Goal: Task Accomplishment & Management: Complete application form

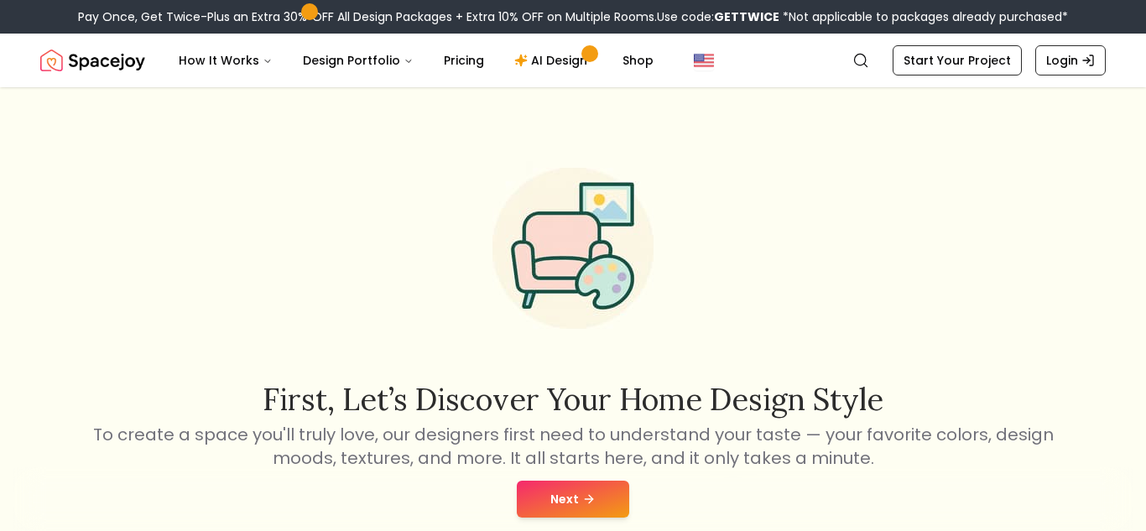
click at [605, 507] on button "Next" at bounding box center [573, 499] width 112 height 37
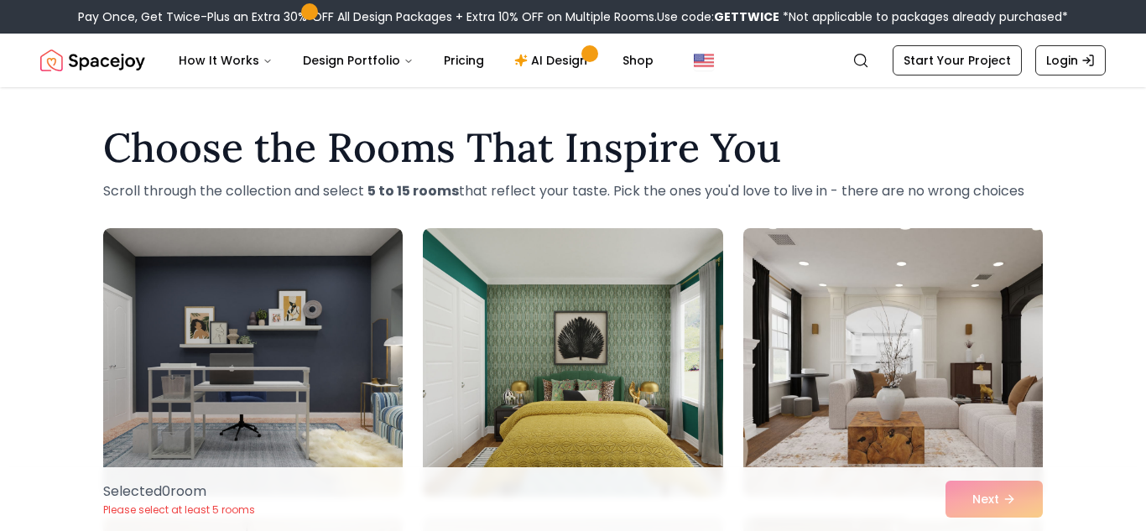
click at [747, 373] on img at bounding box center [893, 362] width 315 height 282
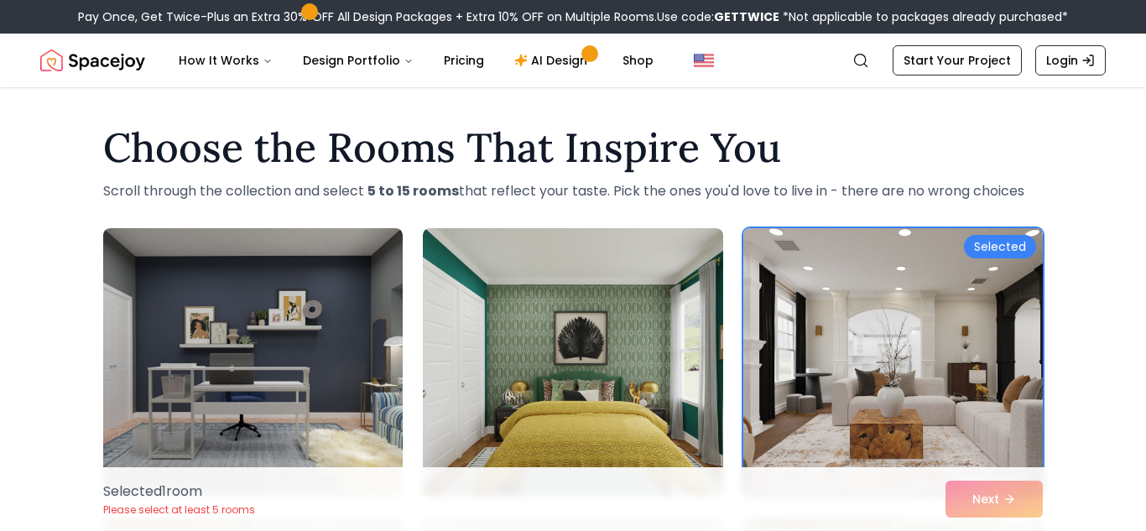
click at [1013, 503] on div "Selected 1 room Please select at least 5 rooms Next" at bounding box center [573, 499] width 966 height 64
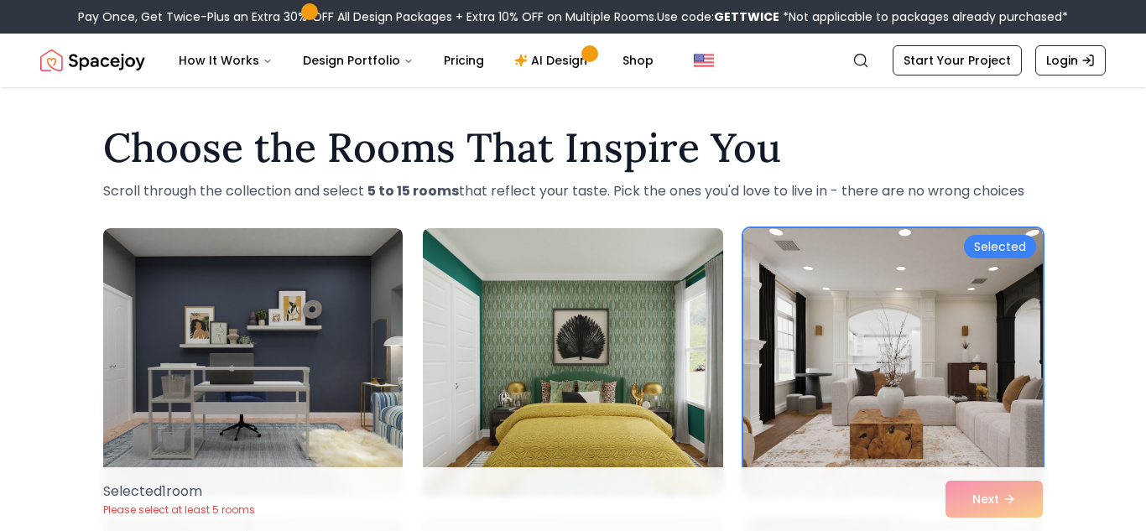
click at [617, 378] on img at bounding box center [572, 362] width 315 height 282
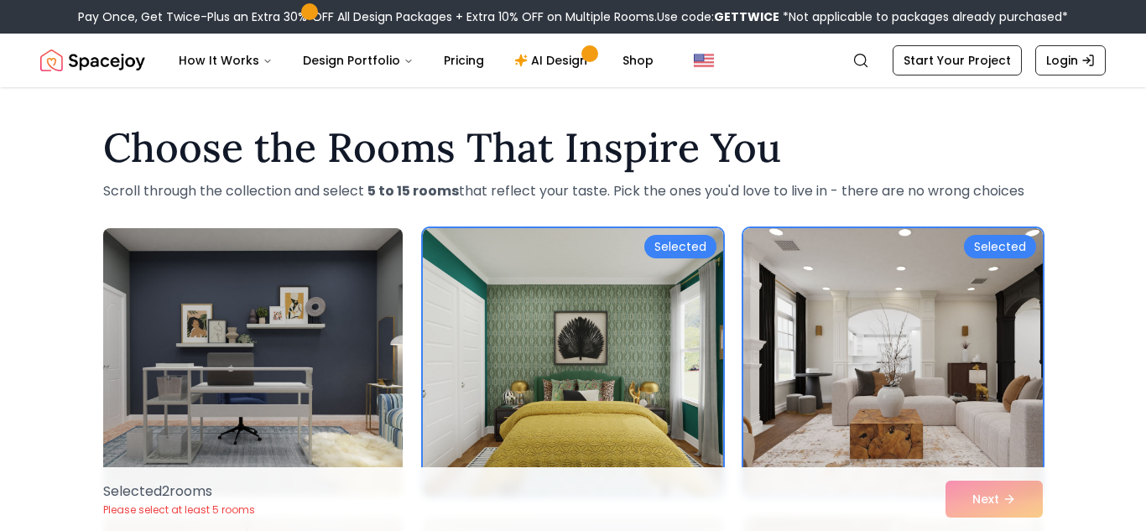
click at [349, 346] on img at bounding box center [253, 362] width 315 height 282
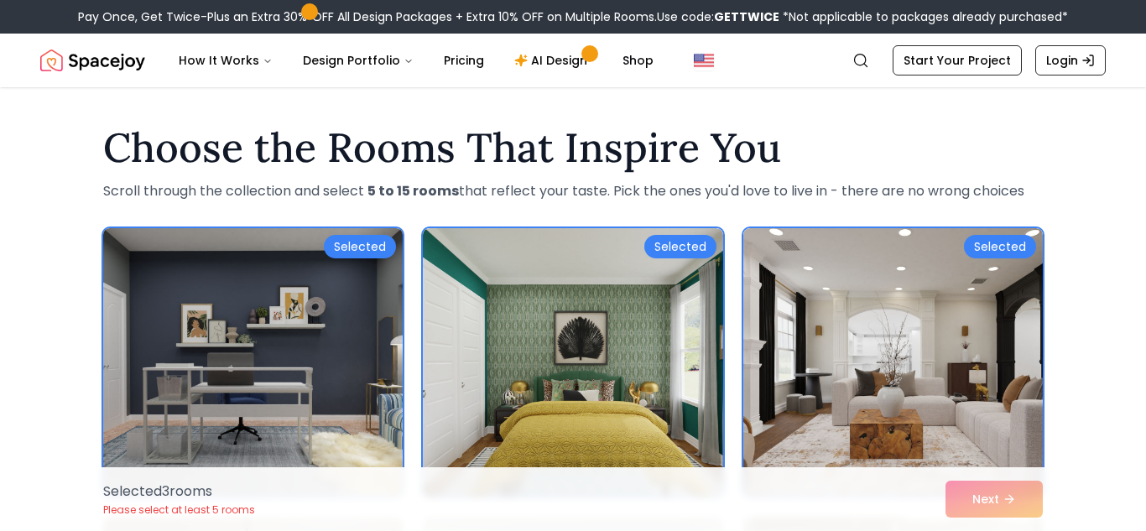
click at [349, 346] on img at bounding box center [253, 362] width 315 height 282
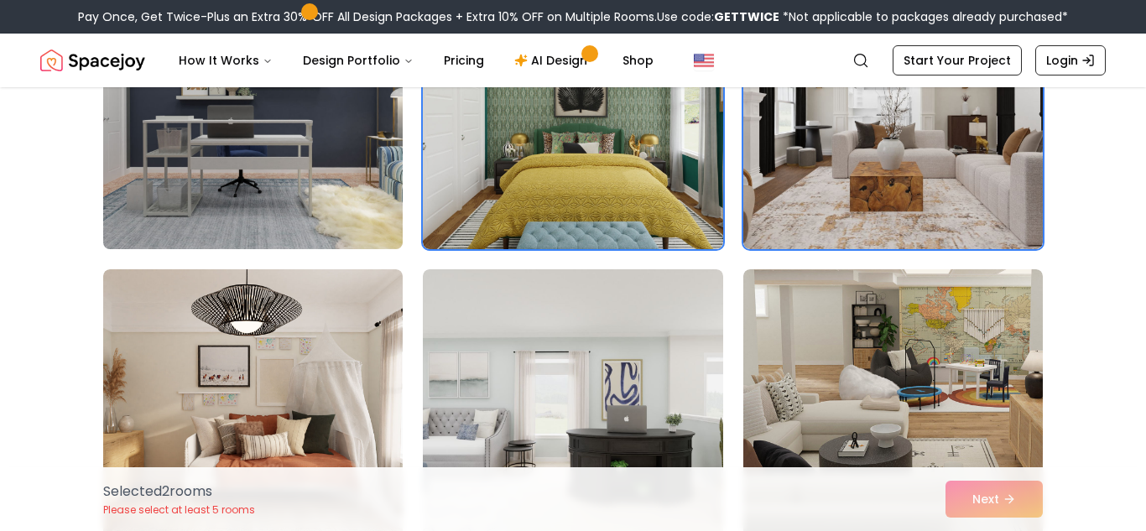
scroll to position [247, 0]
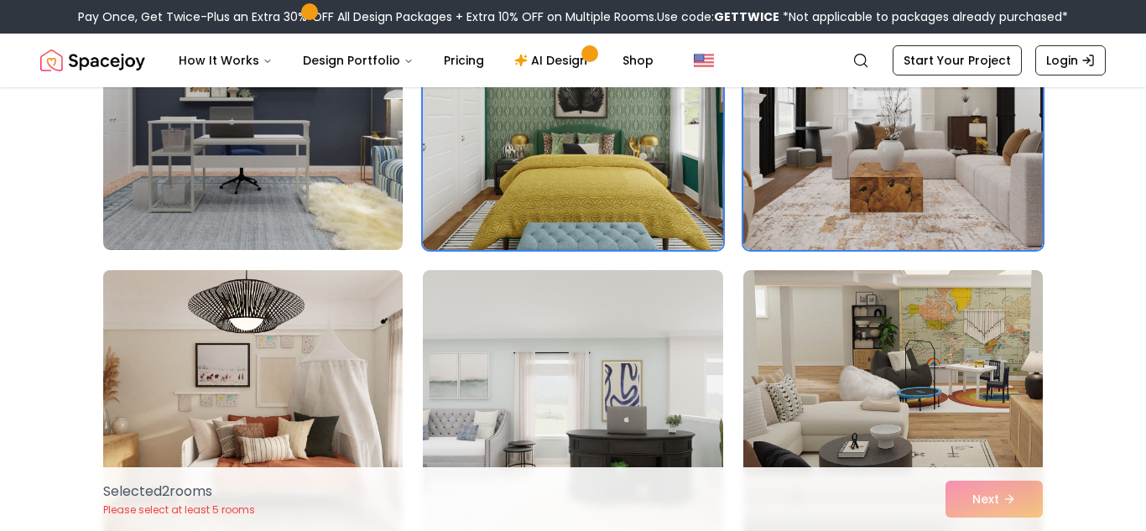
click at [355, 349] on img at bounding box center [253, 404] width 315 height 282
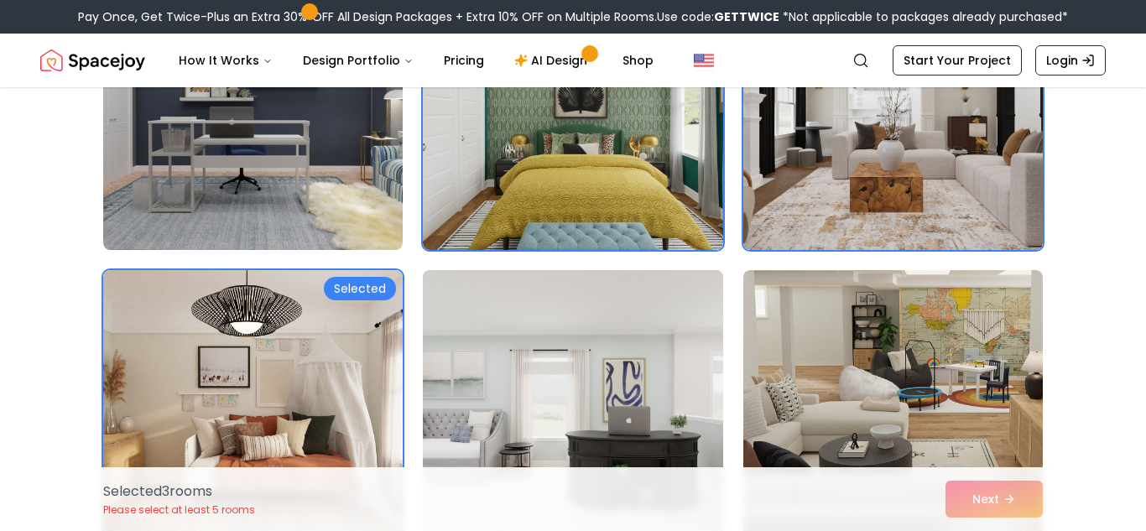
click at [450, 364] on img at bounding box center [572, 404] width 315 height 282
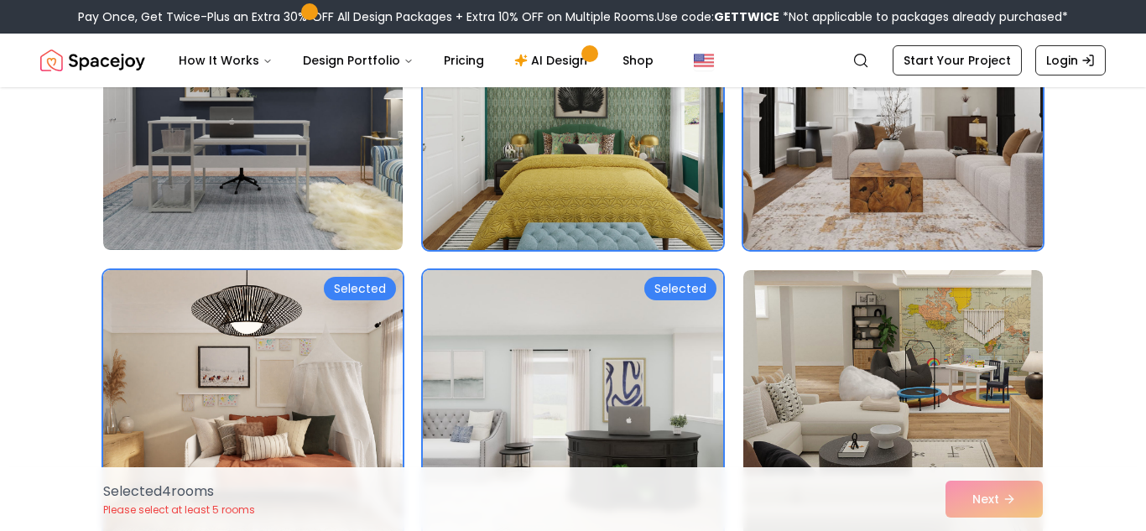
click at [721, 333] on img at bounding box center [572, 404] width 315 height 282
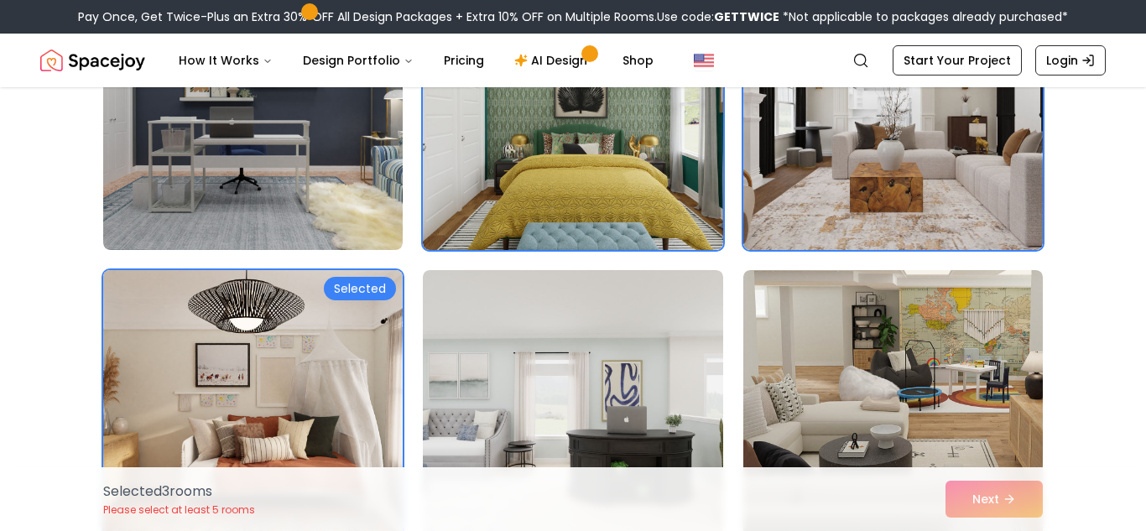
click at [362, 367] on img at bounding box center [253, 404] width 315 height 282
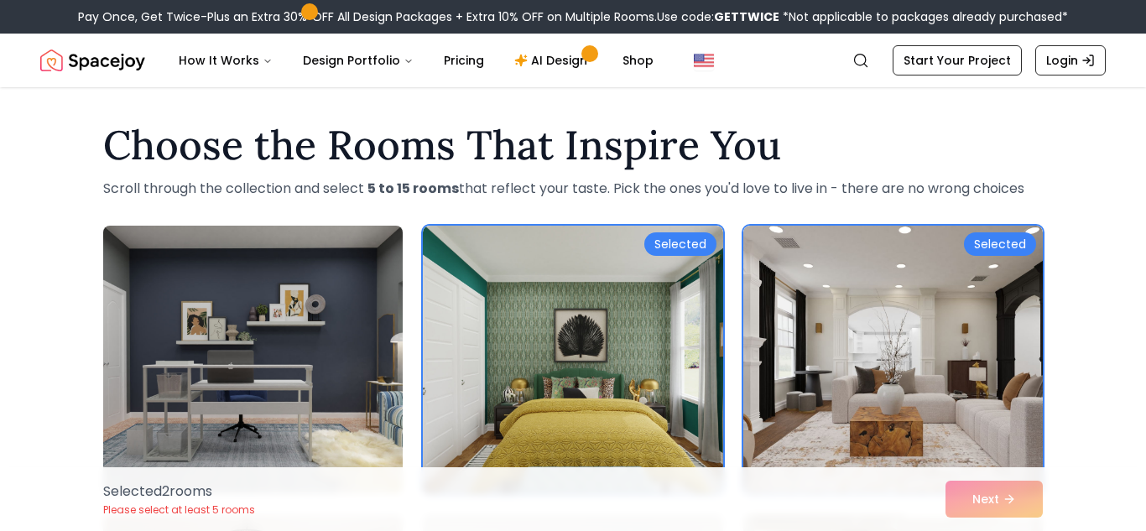
scroll to position [0, 0]
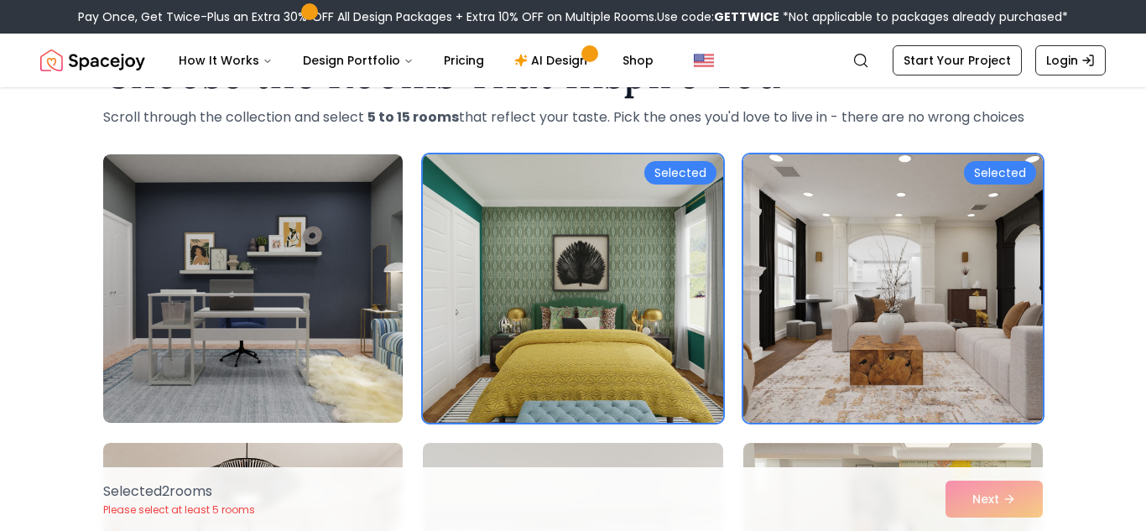
click at [445, 245] on img at bounding box center [572, 289] width 315 height 282
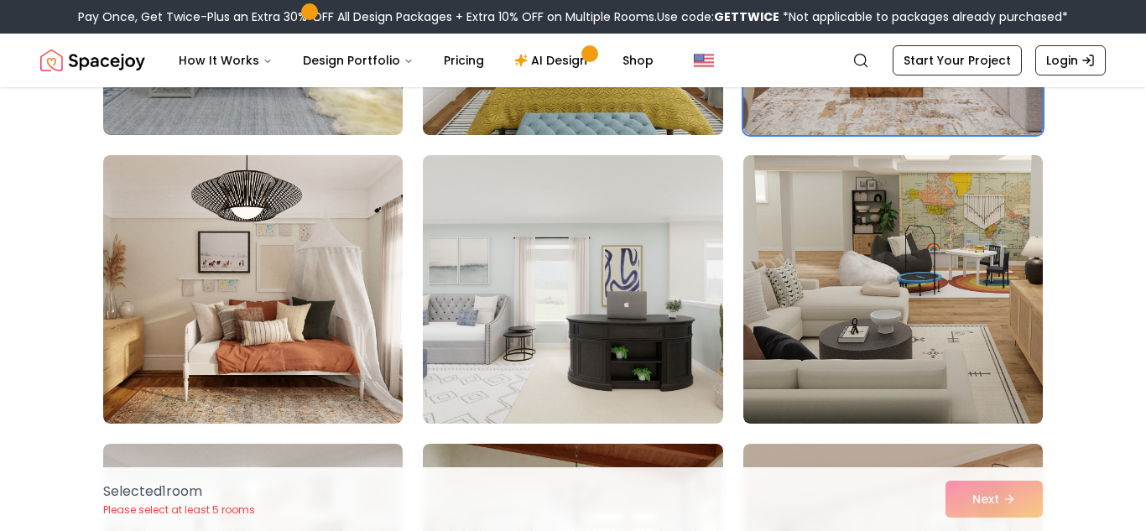
scroll to position [364, 0]
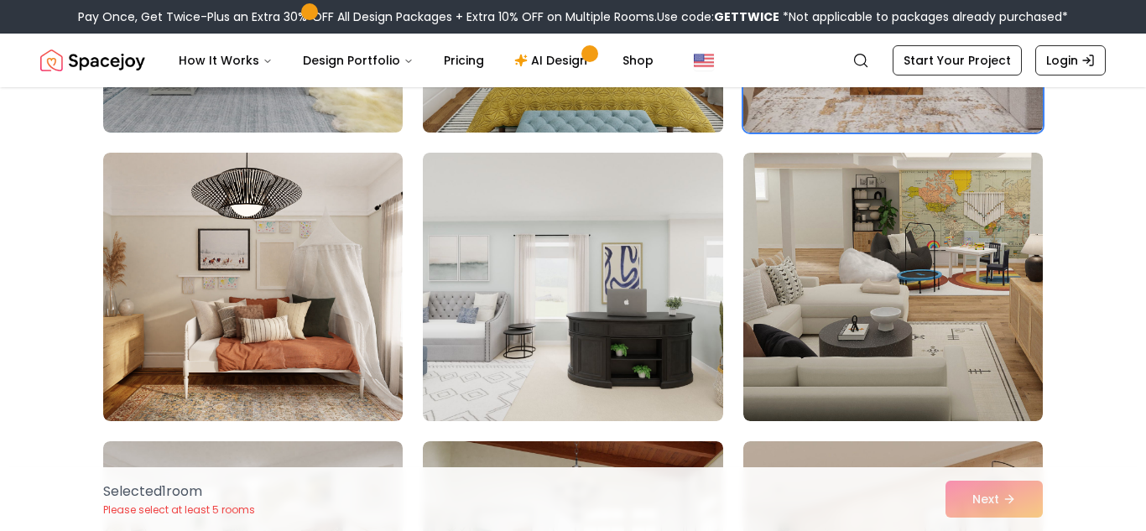
click at [445, 245] on img at bounding box center [572, 287] width 299 height 268
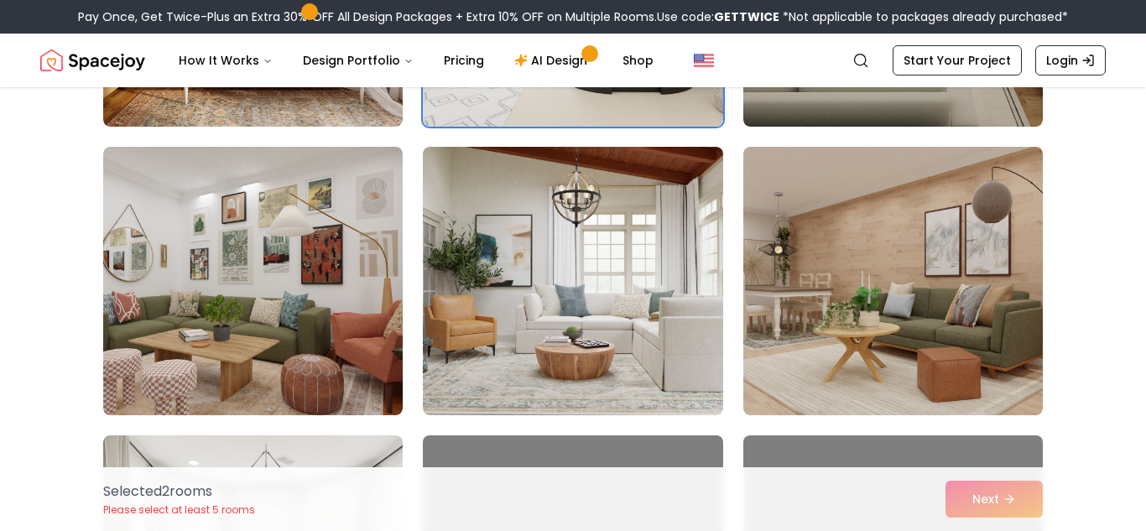
scroll to position [660, 0]
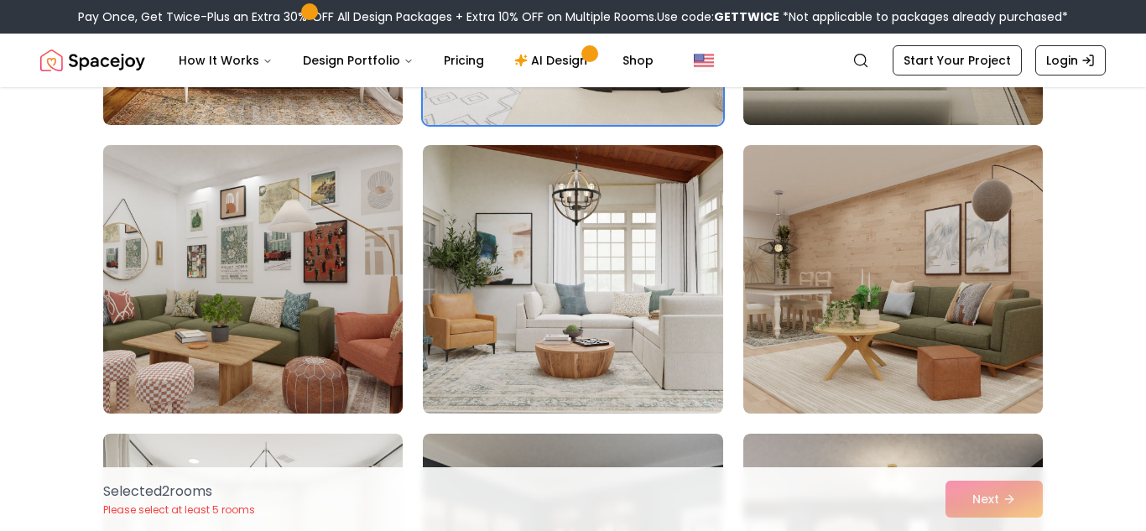
click at [162, 320] on img at bounding box center [253, 279] width 315 height 282
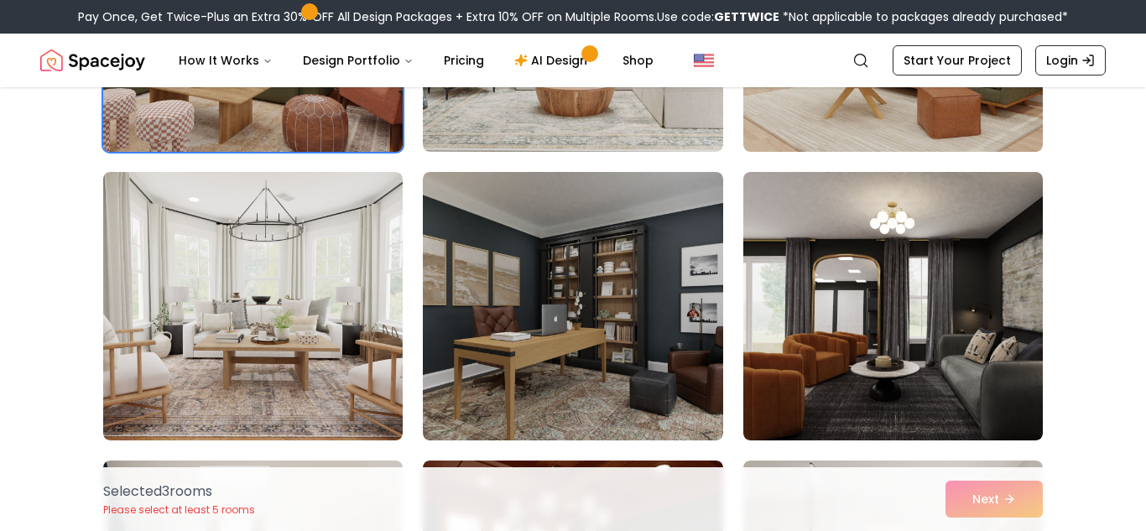
scroll to position [923, 0]
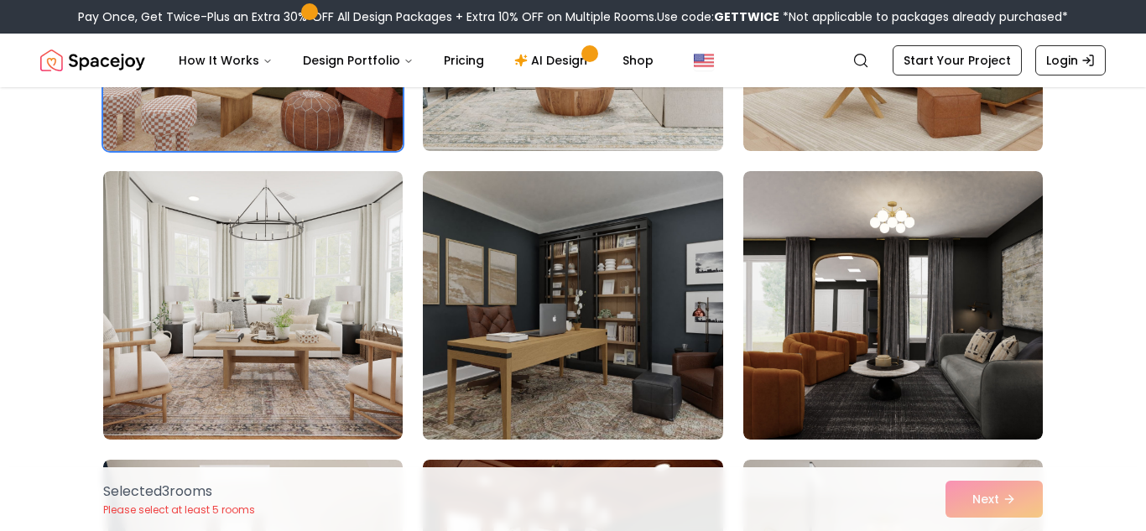
click at [713, 352] on img at bounding box center [572, 305] width 315 height 282
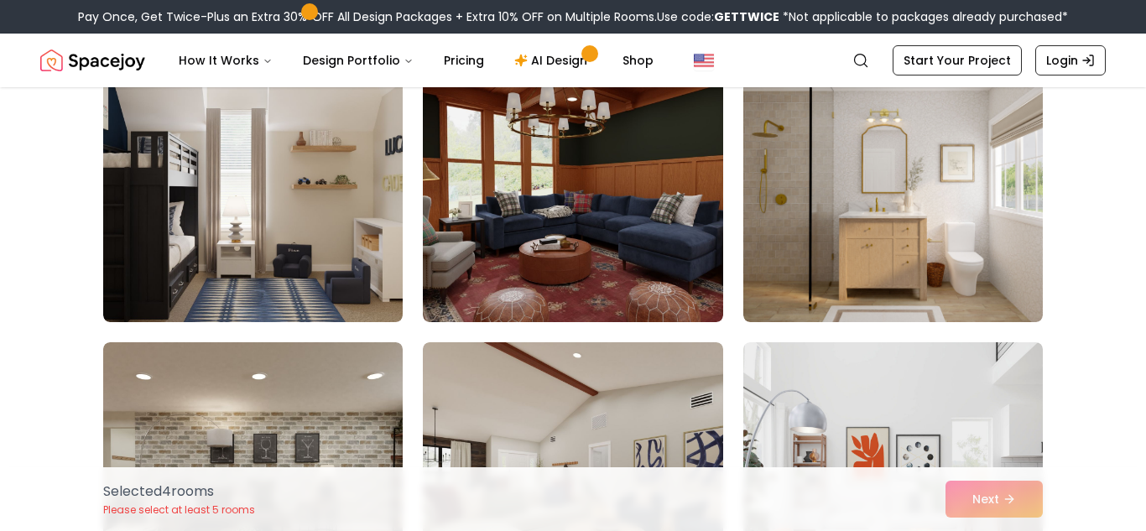
scroll to position [1338, 0]
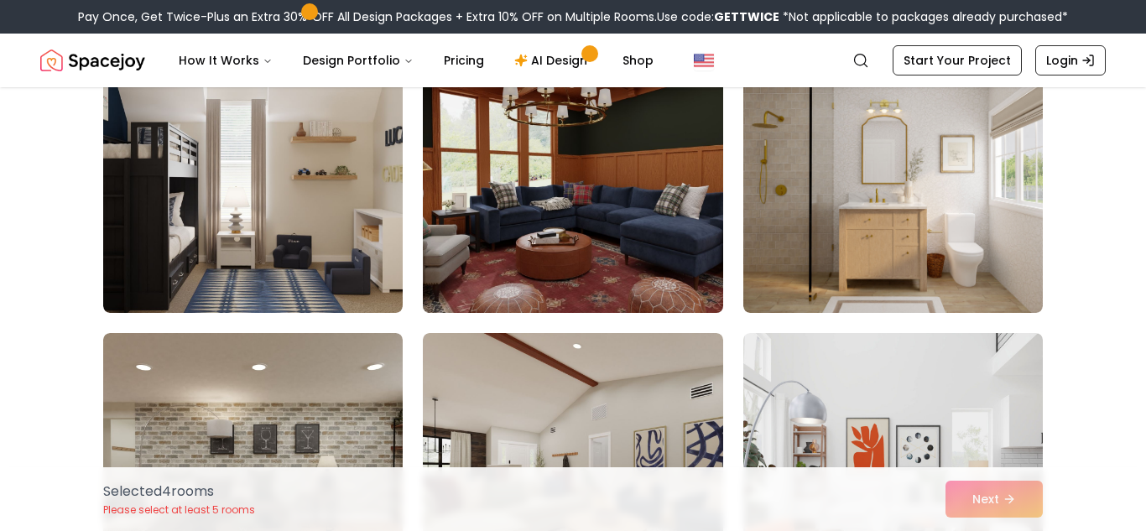
click at [578, 263] on img at bounding box center [572, 179] width 315 height 282
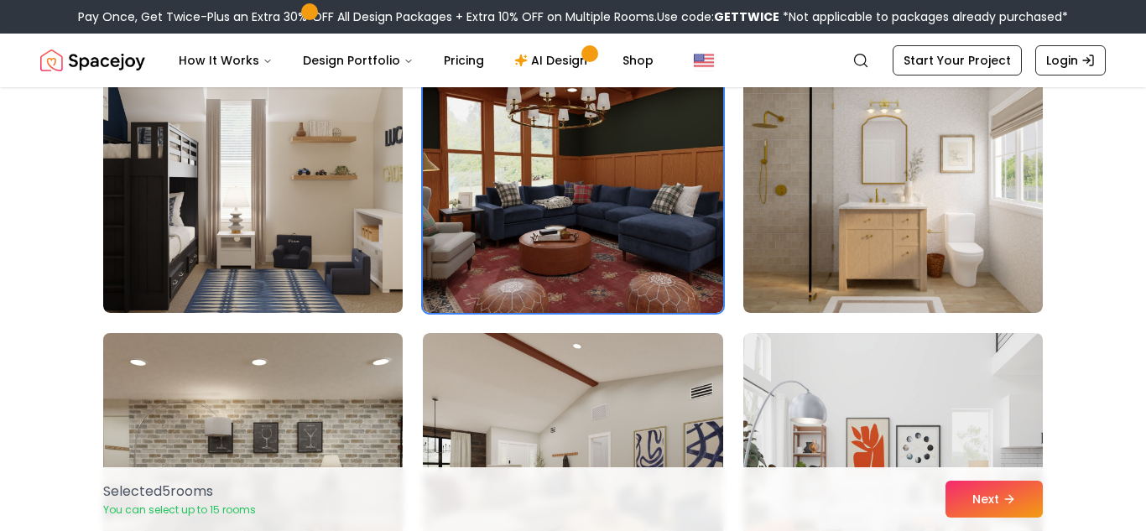
click at [307, 424] on img at bounding box center [253, 467] width 315 height 282
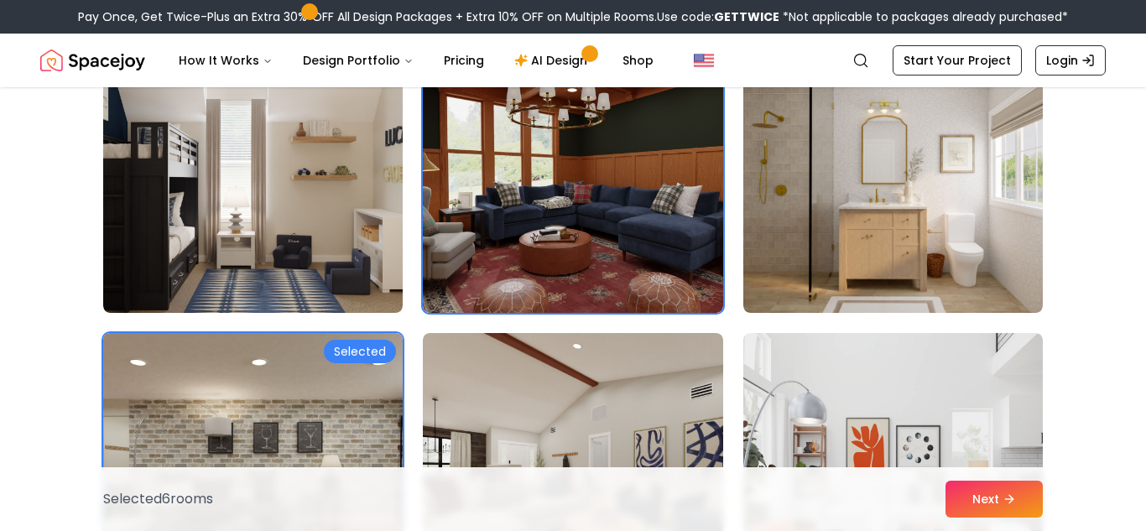
click at [380, 415] on img at bounding box center [253, 467] width 315 height 282
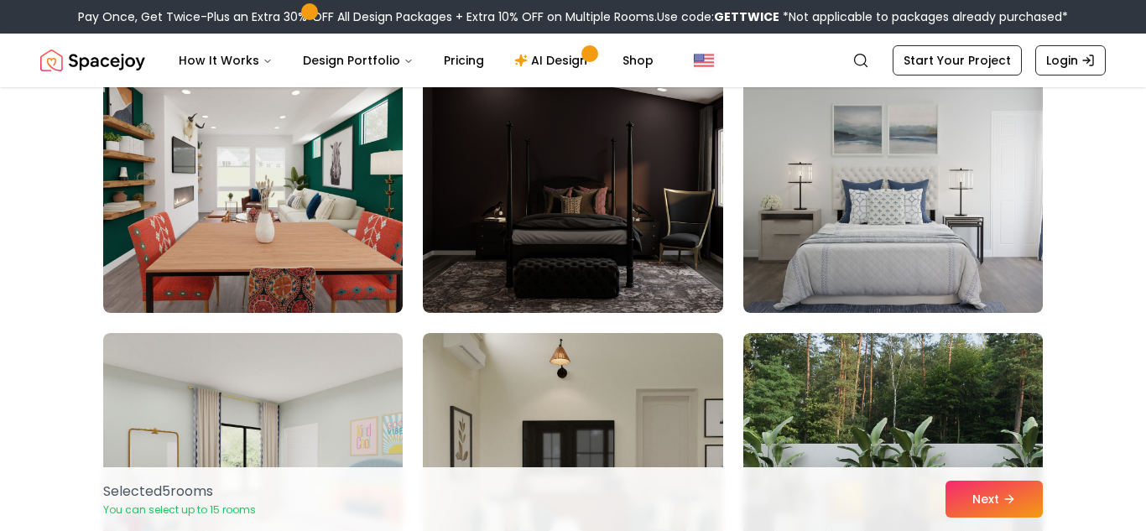
scroll to position [1907, 0]
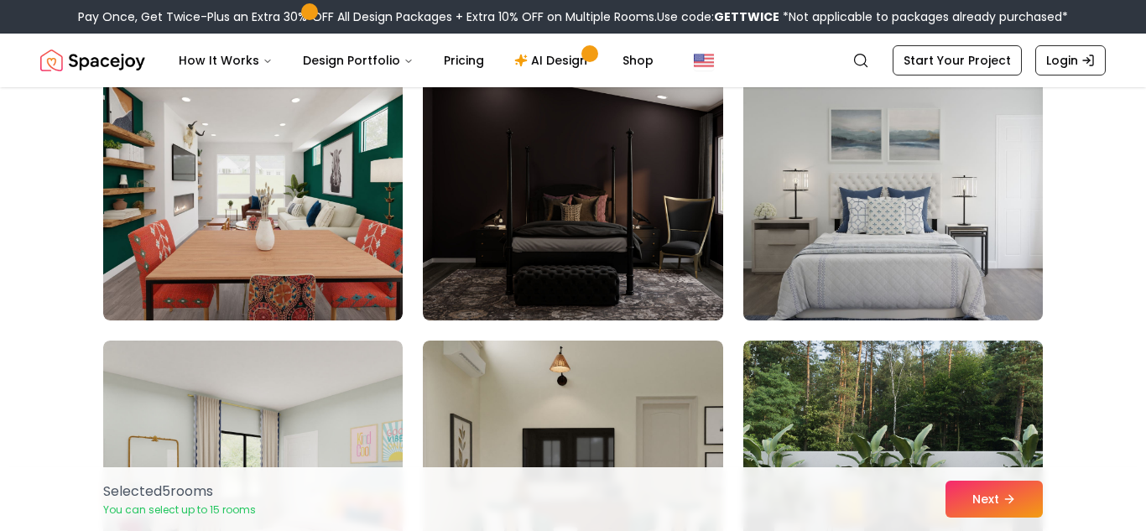
click at [866, 216] on img at bounding box center [893, 186] width 315 height 282
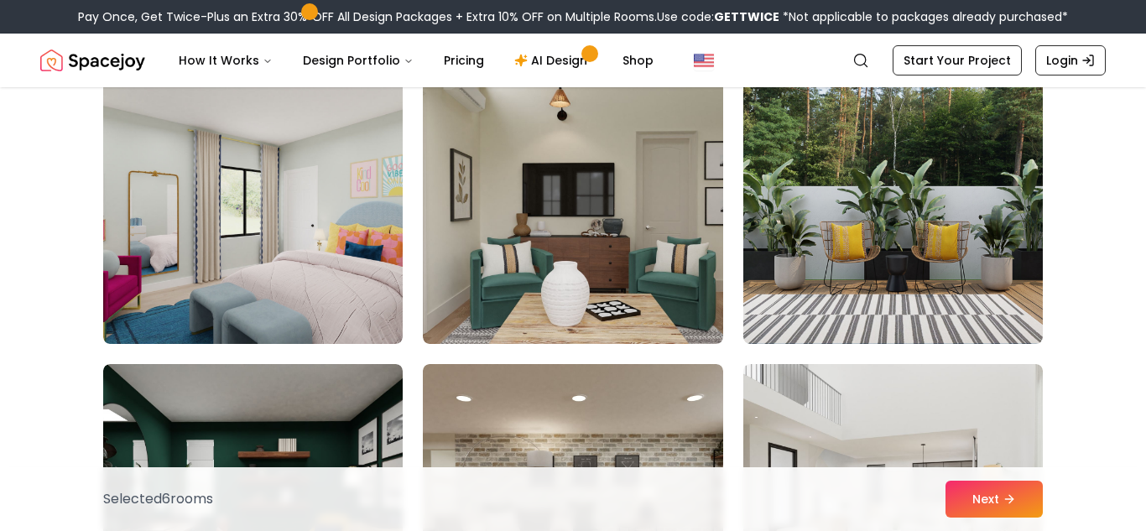
scroll to position [2179, 0]
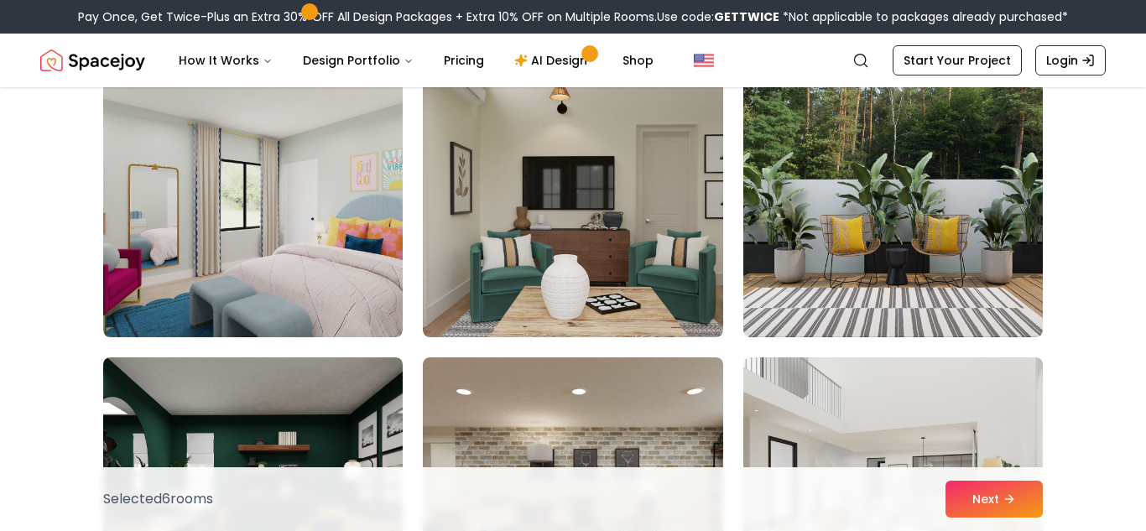
click at [866, 216] on img at bounding box center [892, 203] width 299 height 268
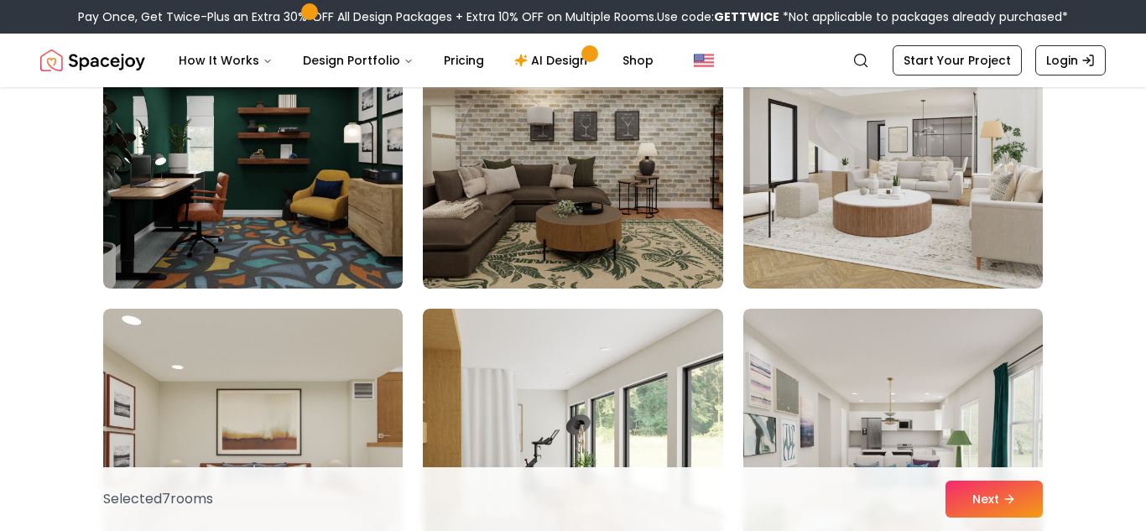
scroll to position [2516, 0]
click at [1012, 492] on icon at bounding box center [1012, 498] width 13 height 13
